Goal: Transaction & Acquisition: Book appointment/travel/reservation

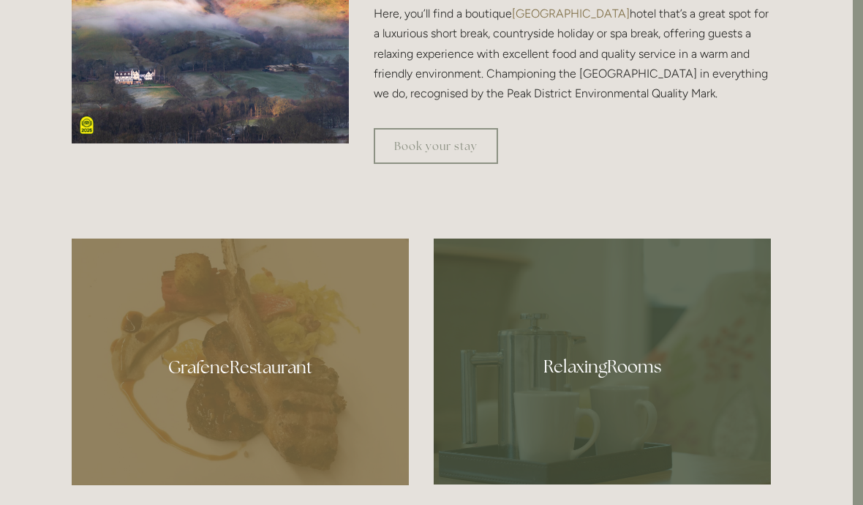
scroll to position [633, 10]
click at [630, 402] on div at bounding box center [602, 361] width 337 height 246
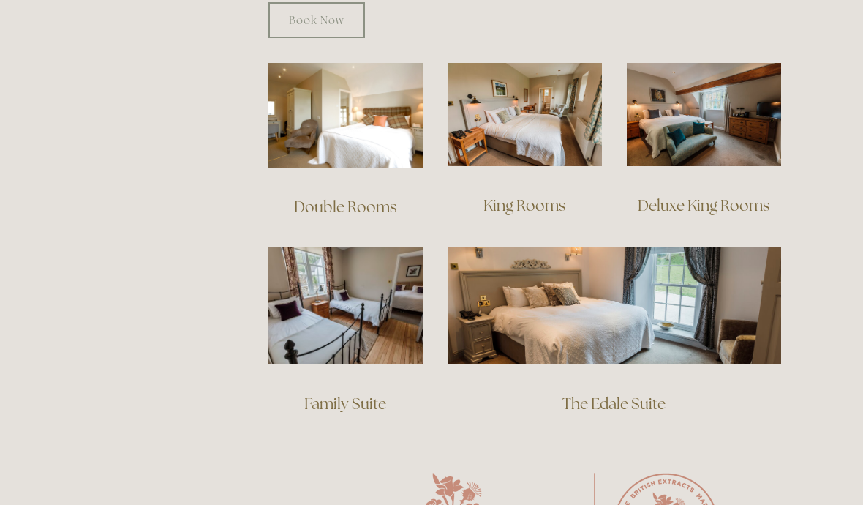
scroll to position [1012, 0]
click at [621, 267] on img at bounding box center [615, 304] width 334 height 117
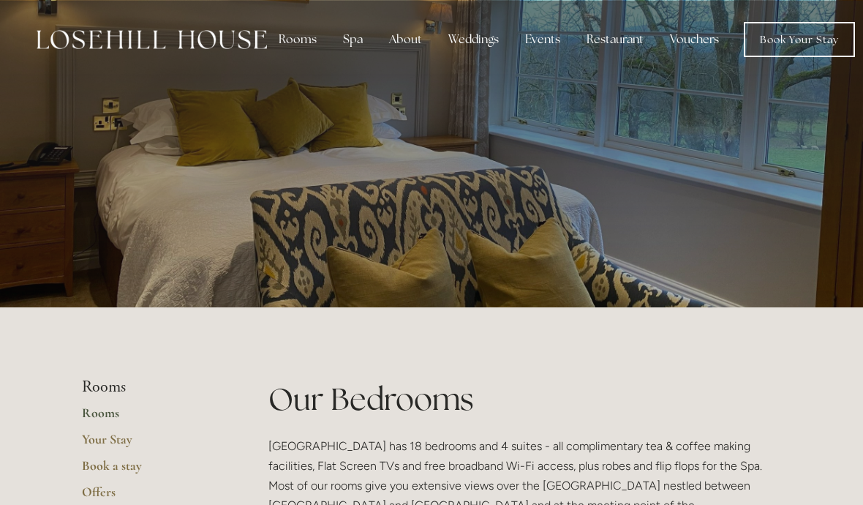
scroll to position [1076, 0]
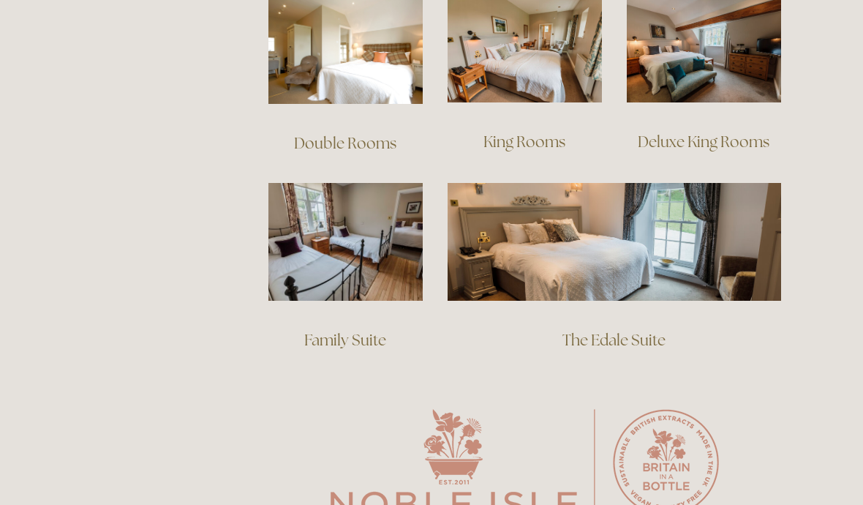
click at [338, 219] on img at bounding box center [345, 242] width 154 height 118
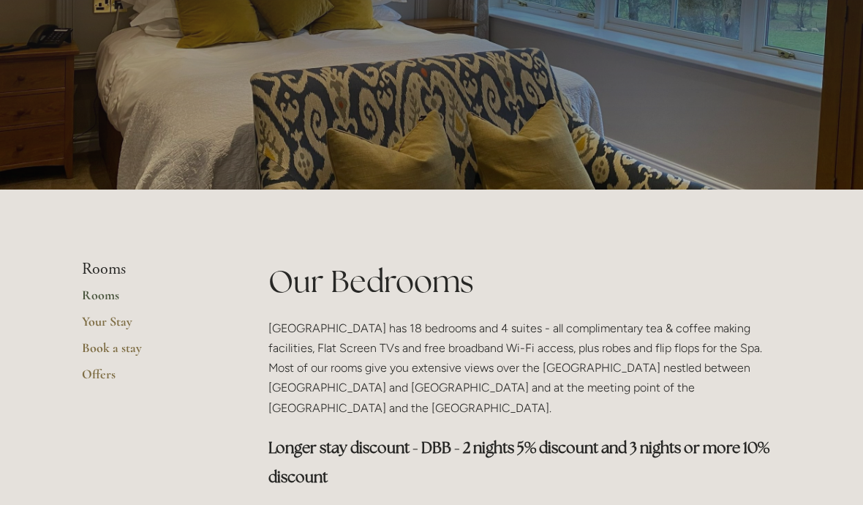
scroll to position [116, 0]
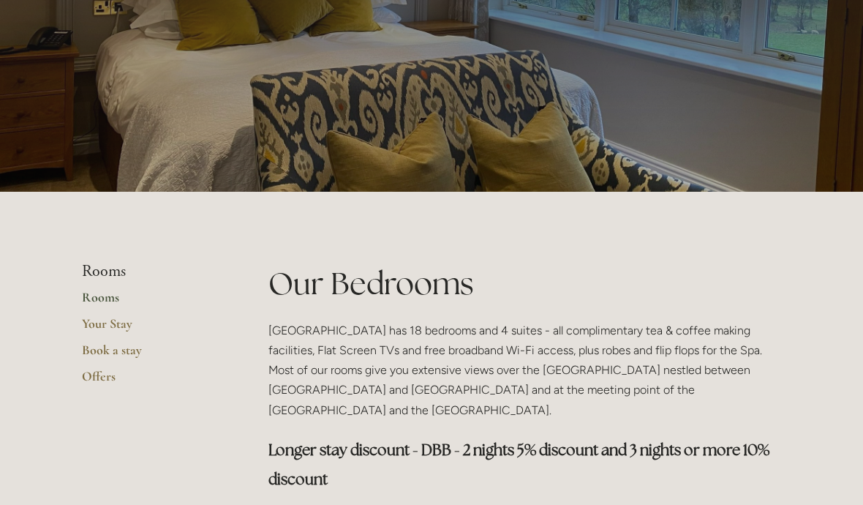
click at [104, 351] on link "Book a stay" at bounding box center [152, 355] width 140 height 26
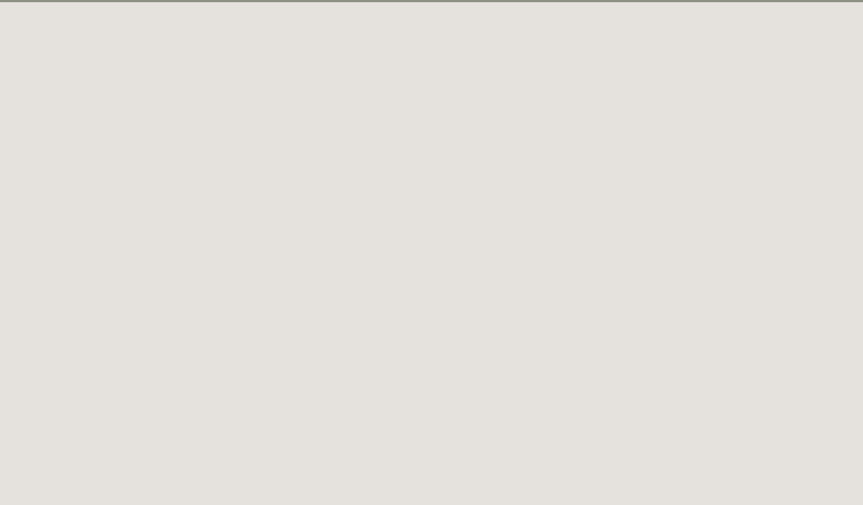
scroll to position [80, 0]
